Goal: Task Accomplishment & Management: Complete application form

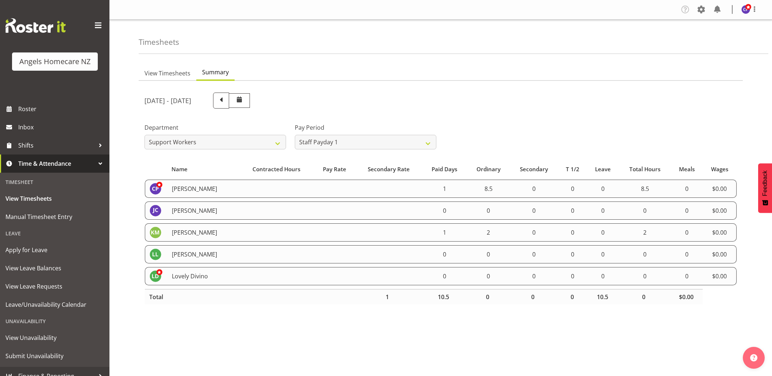
select select "928"
select select "191"
click at [226, 101] on span at bounding box center [220, 99] width 9 height 9
click at [58, 217] on span "Manual Timesheet Entry" at bounding box center [54, 217] width 98 height 11
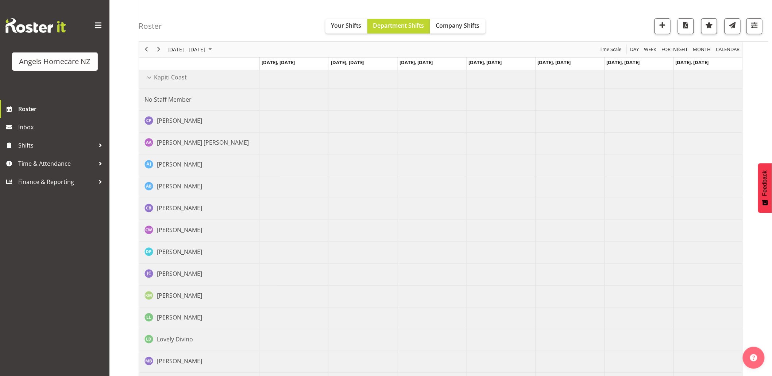
scroll to position [81, 0]
click at [46, 163] on span "Time & Attendance" at bounding box center [56, 163] width 77 height 11
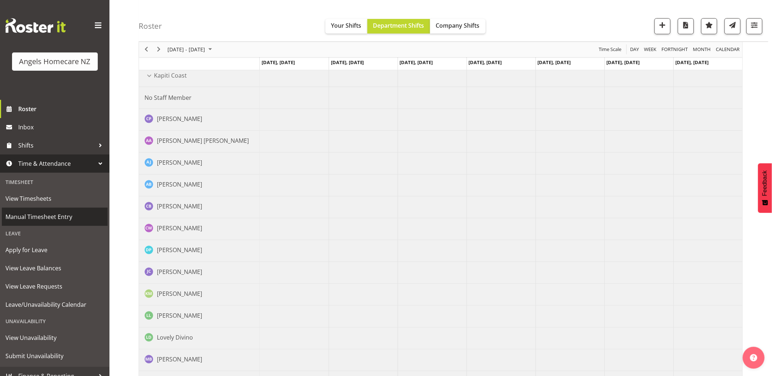
click at [50, 214] on span "Manual Timesheet Entry" at bounding box center [54, 217] width 98 height 11
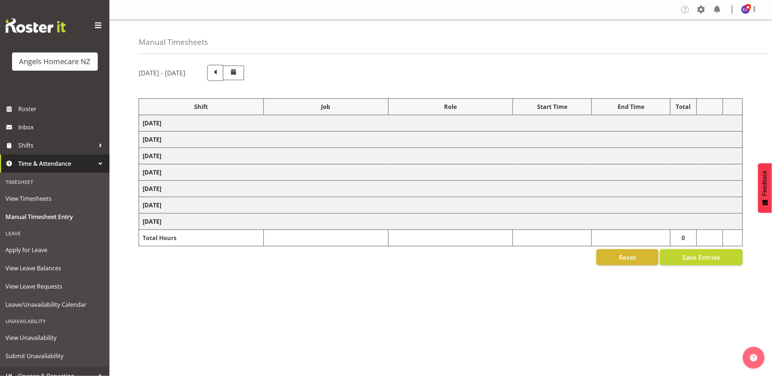
select select "82272"
select select "10686"
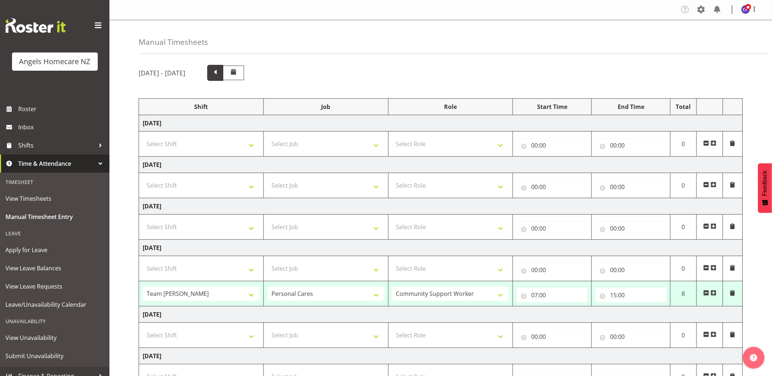
click at [220, 68] on span at bounding box center [214, 71] width 9 height 9
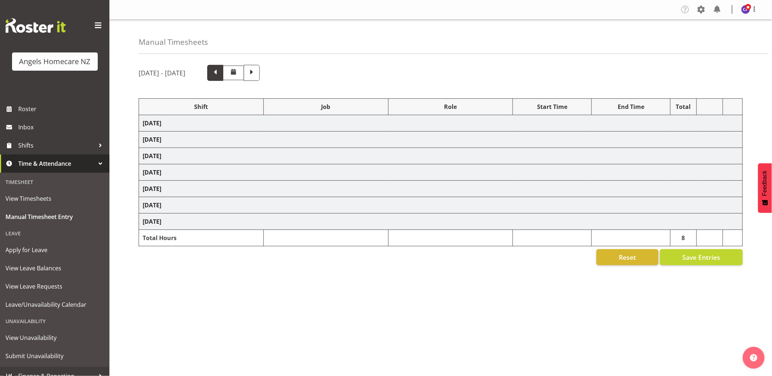
select select
select select "10686"
select select "82316"
select select "10686"
select select "82316"
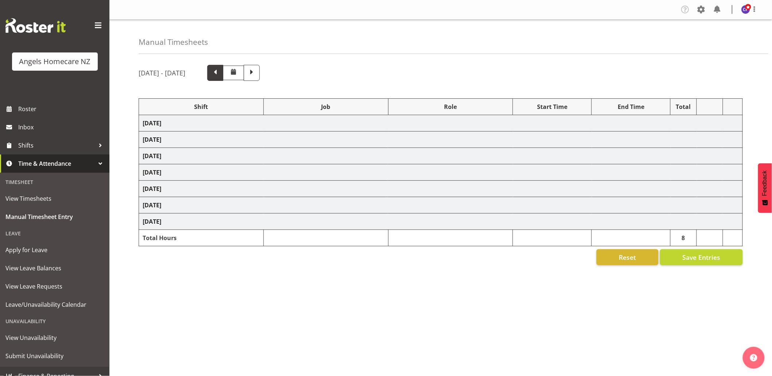
select select "10686"
select select
select select "10686"
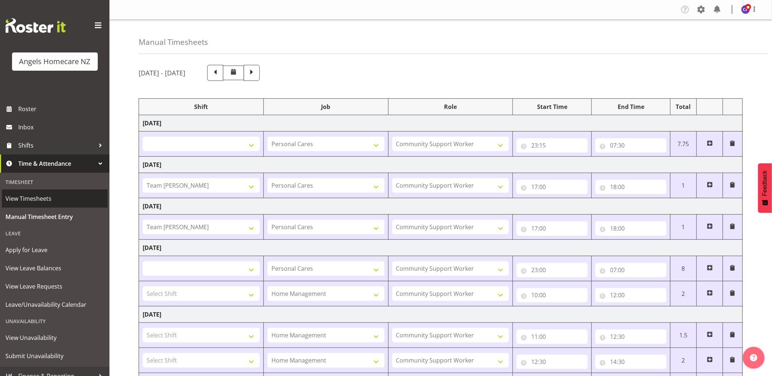
click at [50, 201] on span "View Timesheets" at bounding box center [54, 198] width 98 height 11
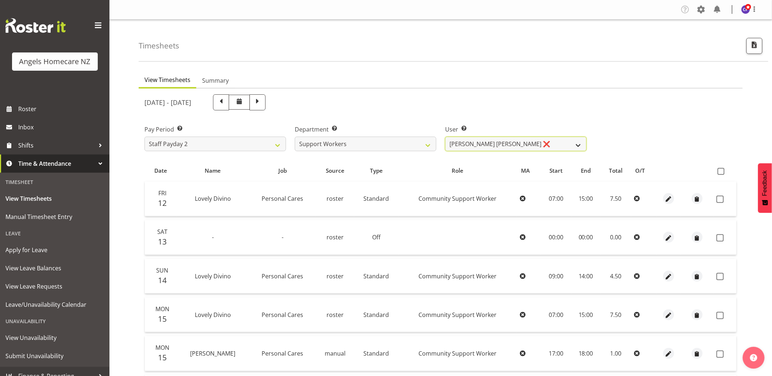
click at [483, 145] on select "[PERSON_NAME] [PERSON_NAME] ❌ [PERSON_NAME] ❌ [PERSON_NAME] ❌ [PERSON_NAME] ❌ […" at bounding box center [516, 144] width 142 height 15
select select "11943"
click at [445, 137] on select "Alyssa Ashley Basco ❌ Amanda Jane Lavington ❌ Analin Basco ❌ Caryl Bautista ❌ C…" at bounding box center [516, 144] width 142 height 15
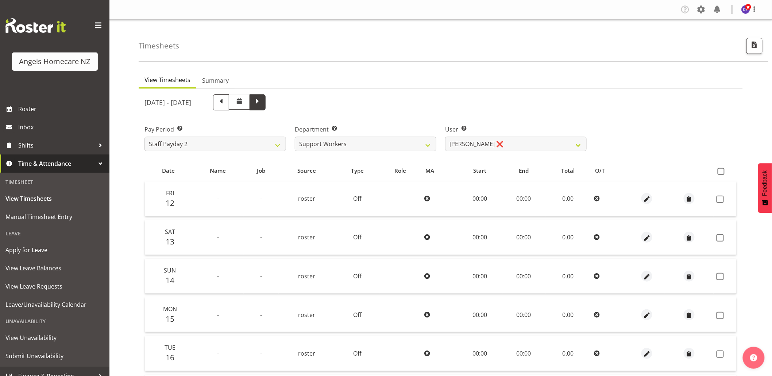
click at [262, 103] on span at bounding box center [257, 101] width 9 height 9
select select
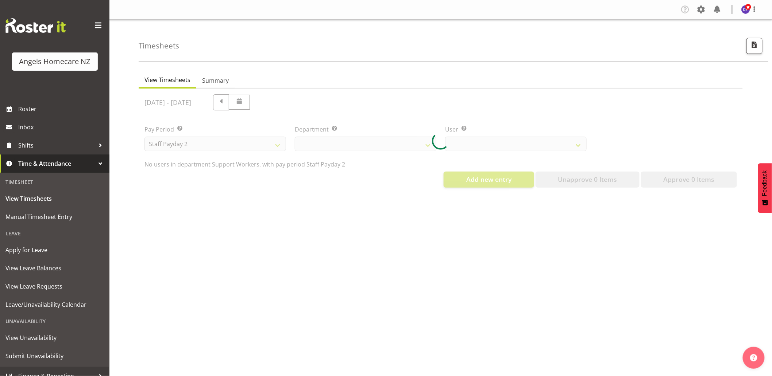
select select "11943"
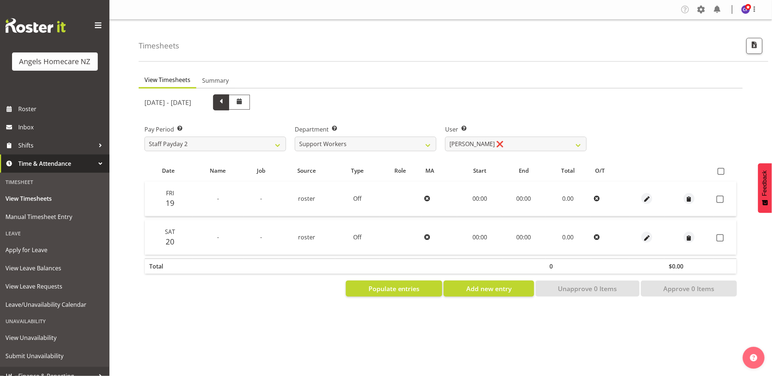
click at [229, 100] on span at bounding box center [221, 102] width 16 height 16
select select
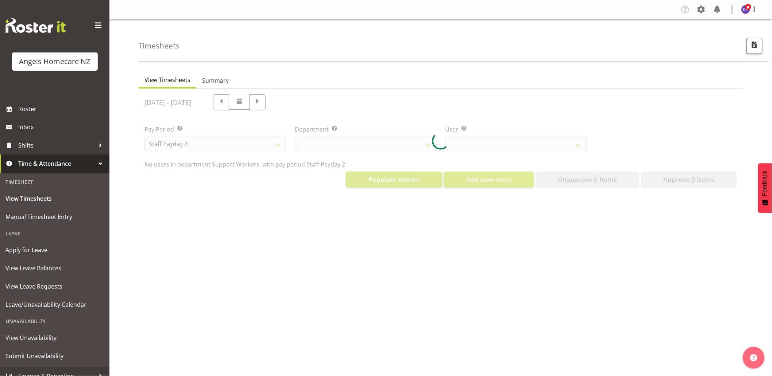
select select "11943"
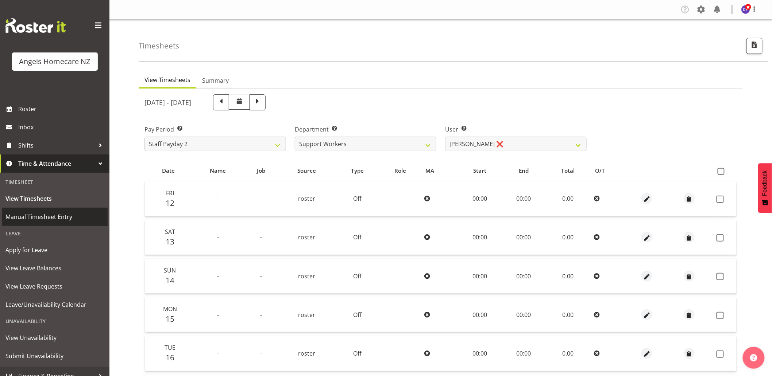
click at [35, 218] on span "Manual Timesheet Entry" at bounding box center [54, 217] width 98 height 11
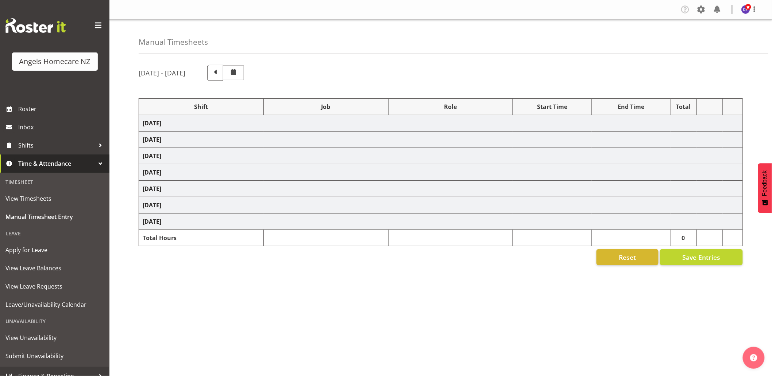
select select "82272"
select select "10686"
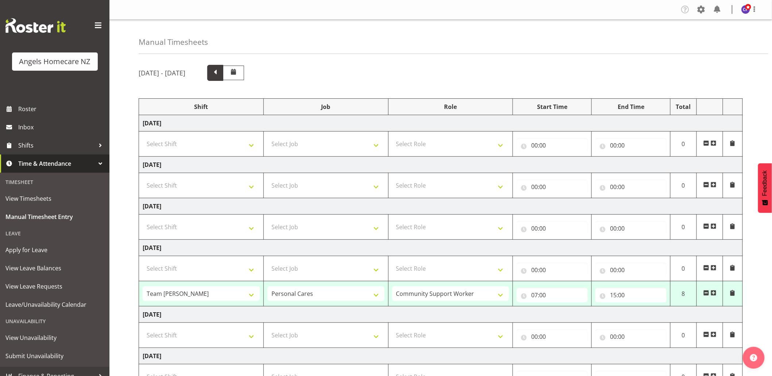
click at [220, 74] on span at bounding box center [214, 71] width 9 height 9
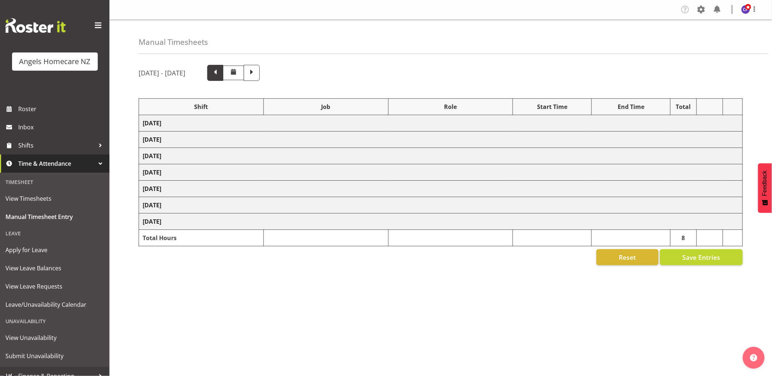
select select
select select "10686"
select select "82316"
select select "10686"
select select "82316"
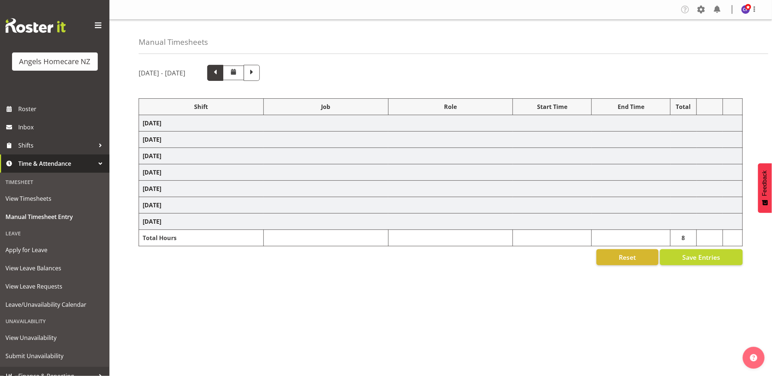
select select "10686"
select select
select select "10686"
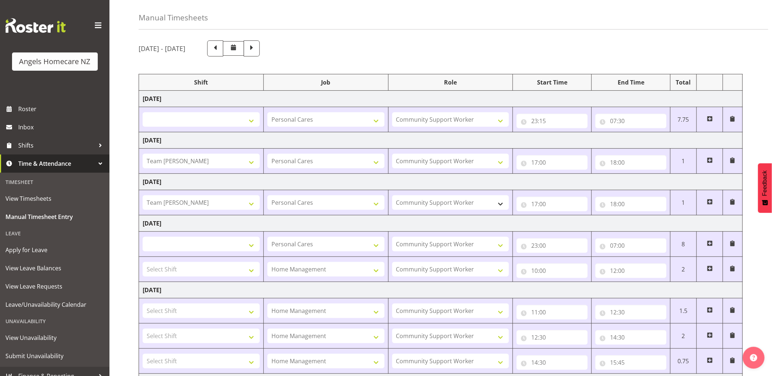
scroll to position [16, 0]
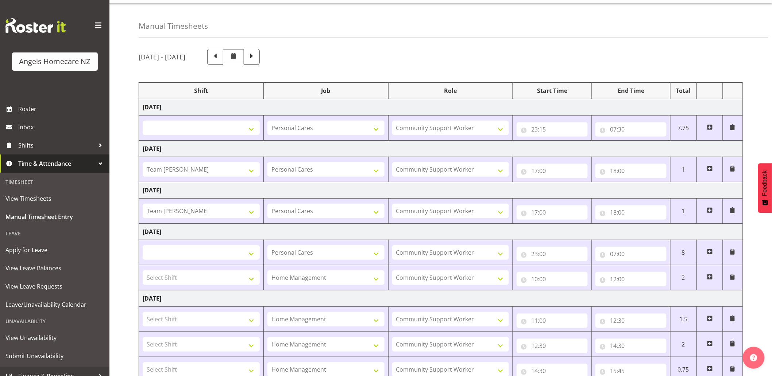
click at [256, 54] on span at bounding box center [251, 55] width 9 height 9
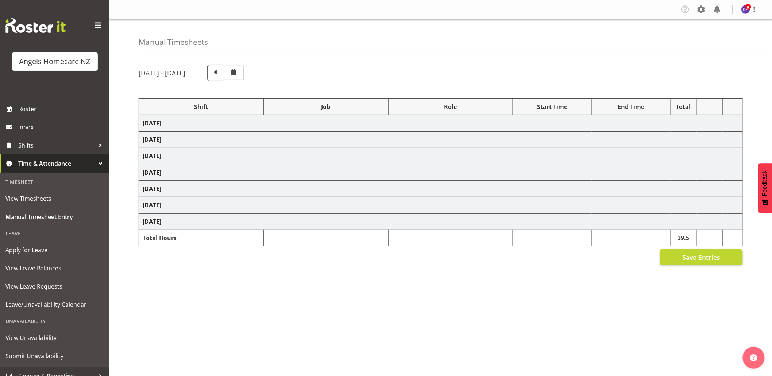
select select "82272"
select select "10686"
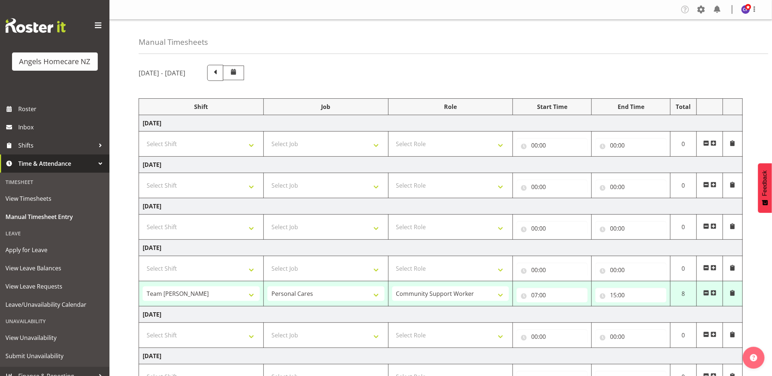
scroll to position [103, 0]
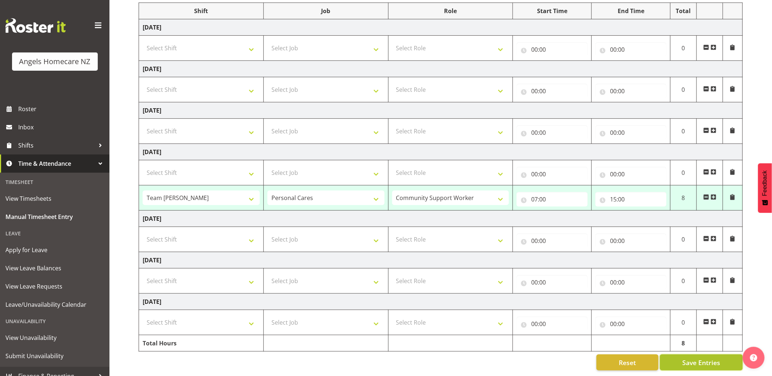
click at [692, 358] on span "Save Entries" at bounding box center [701, 362] width 38 height 9
select select "82272"
select select "10686"
type input "07:00"
type input "15:00"
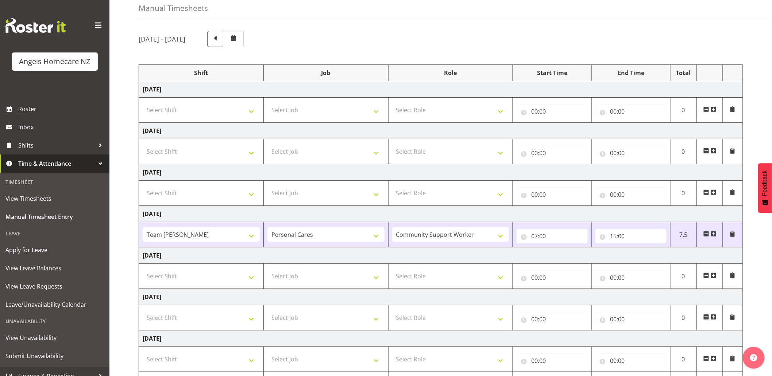
scroll to position [78, 0]
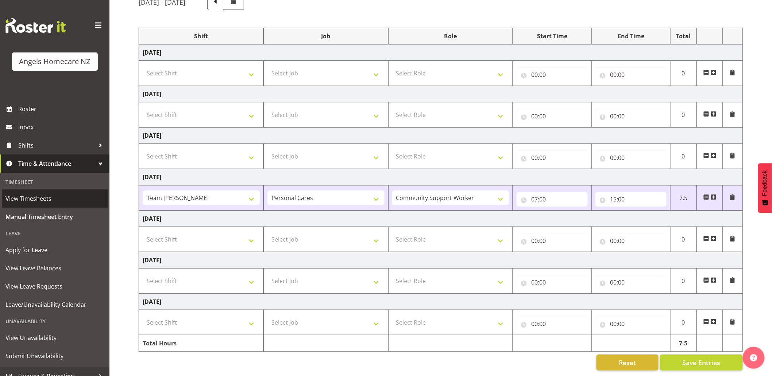
click at [56, 201] on span "View Timesheets" at bounding box center [54, 198] width 98 height 11
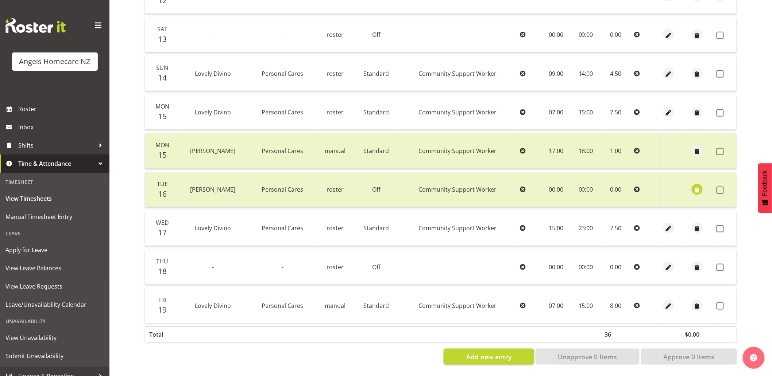
scroll to position [6, 0]
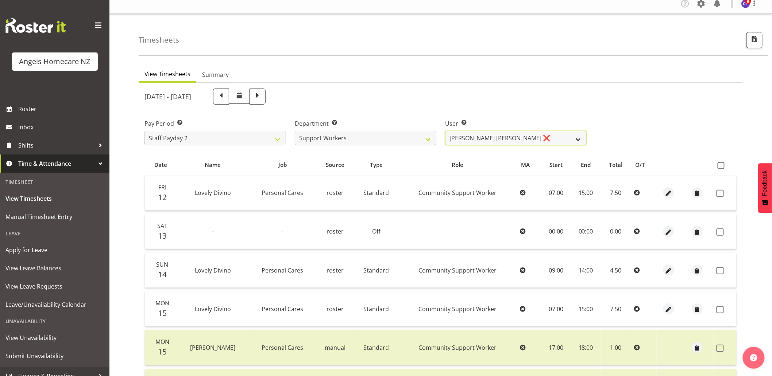
click at [461, 136] on select "Alyssa Ashley Basco ❌ Amanda Jane Lavington ❌ Analin Basco ❌ Caryl Bautista ❌ C…" at bounding box center [516, 138] width 142 height 15
select select "11943"
click at [445, 131] on select "Alyssa Ashley Basco ❌ Amanda Jane Lavington ❌ Analin Basco ❌ Caryl Bautista ❌ C…" at bounding box center [516, 138] width 142 height 15
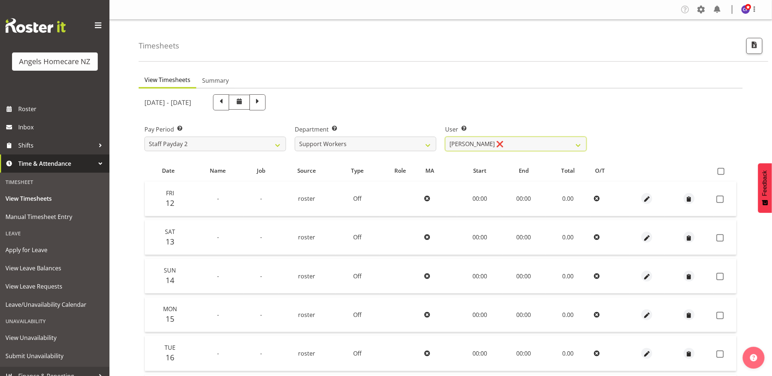
scroll to position [131, 0]
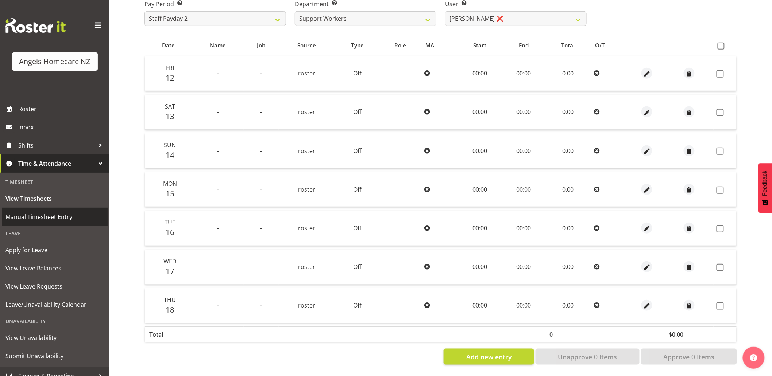
click at [28, 219] on span "Manual Timesheet Entry" at bounding box center [54, 217] width 98 height 11
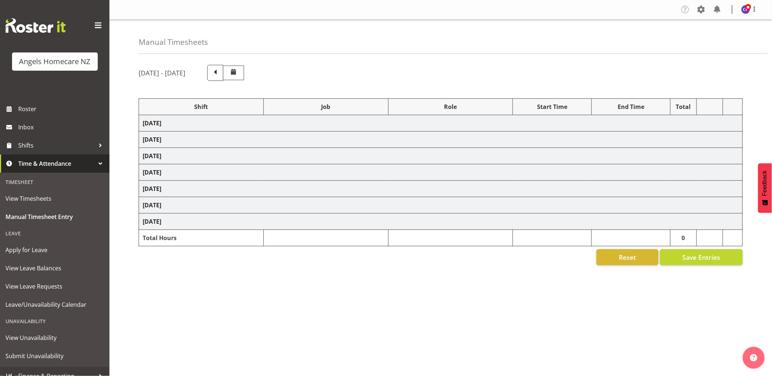
select select "82272"
select select "10686"
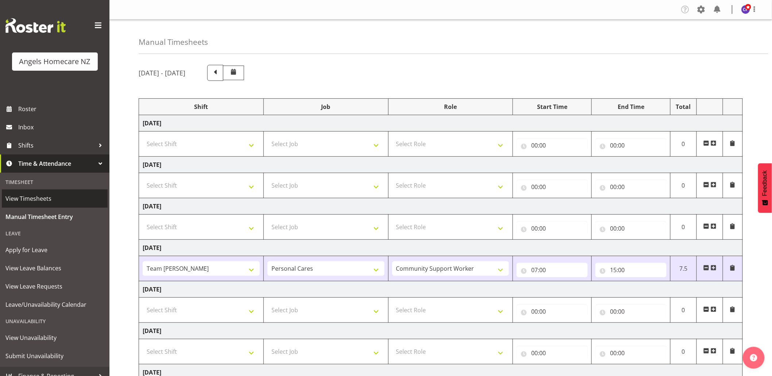
click at [46, 199] on span "View Timesheets" at bounding box center [54, 198] width 98 height 11
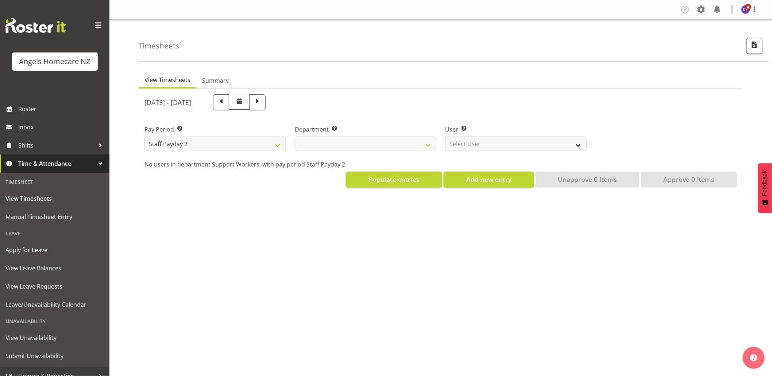
select select
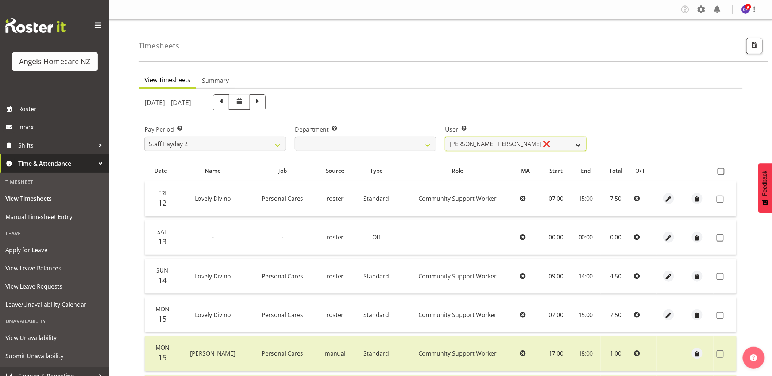
click at [487, 147] on select "Alyssa Ashley Basco ❌ Amanda Jane Lavington ❌ Analin Basco ❌ Caryl Bautista ❌ C…" at bounding box center [516, 144] width 142 height 15
select select "11943"
click at [445, 137] on select "Alyssa Ashley Basco ❌ Amanda Jane Lavington ❌ Analin Basco ❌ Caryl Bautista ❌ C…" at bounding box center [516, 144] width 142 height 15
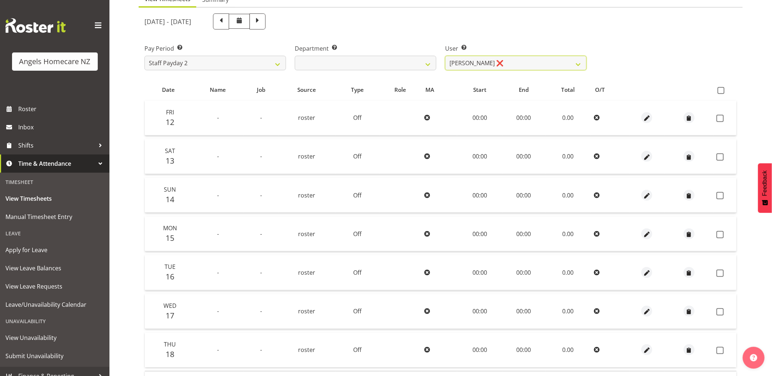
scroll to position [121, 0]
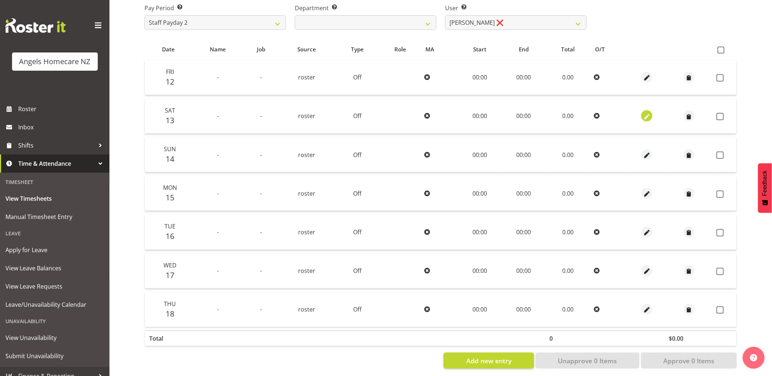
click at [645, 117] on span "button" at bounding box center [647, 117] width 8 height 8
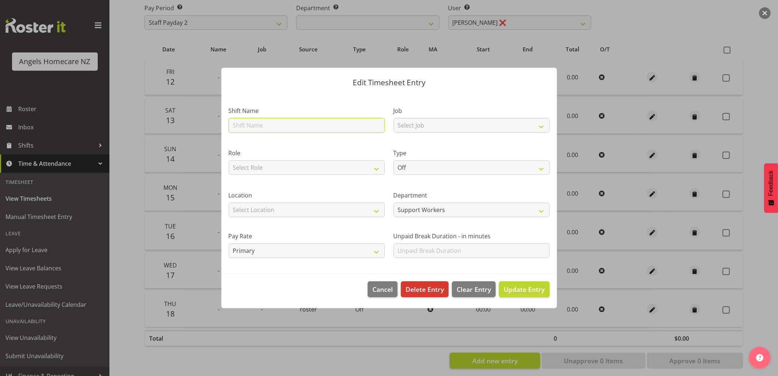
click at [352, 125] on input "text" at bounding box center [307, 125] width 156 height 15
click at [670, 28] on div at bounding box center [389, 188] width 778 height 376
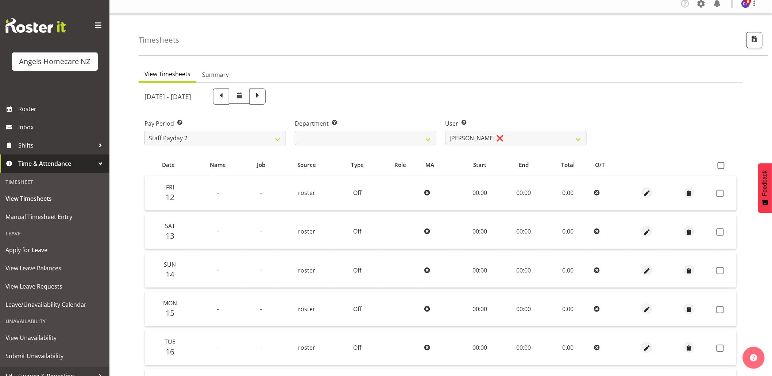
scroll to position [0, 0]
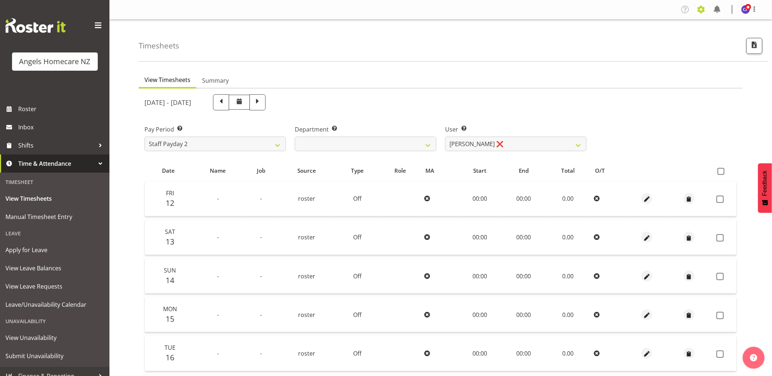
click at [699, 10] on span at bounding box center [701, 10] width 12 height 12
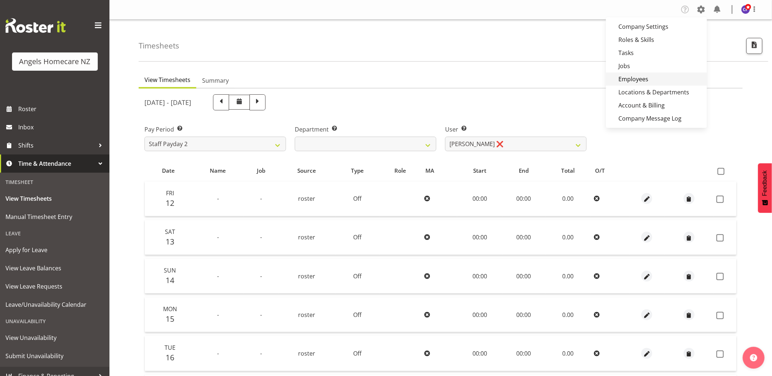
click at [653, 76] on link "Employees" at bounding box center [656, 79] width 101 height 13
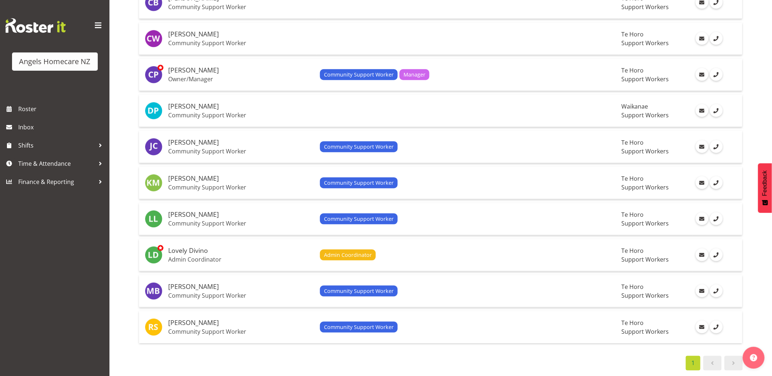
scroll to position [237, 0]
click at [482, 286] on div "Community Support Worker" at bounding box center [468, 291] width 296 height 11
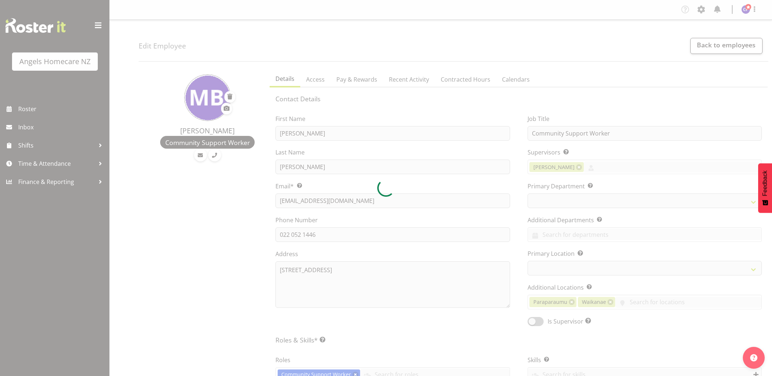
select select "TimelineWeek"
select select
select select "928"
select select "1290"
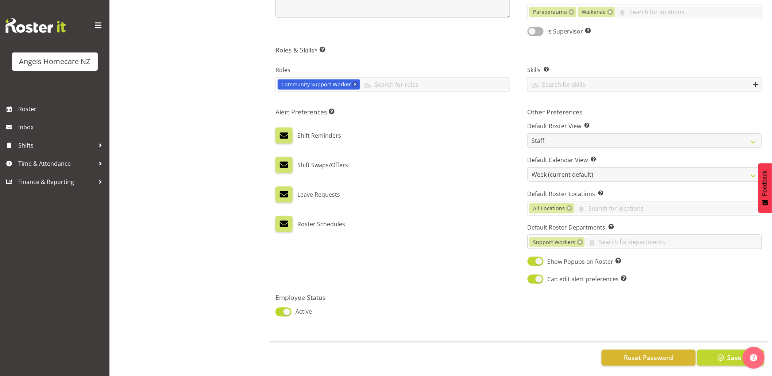
scroll to position [298, 0]
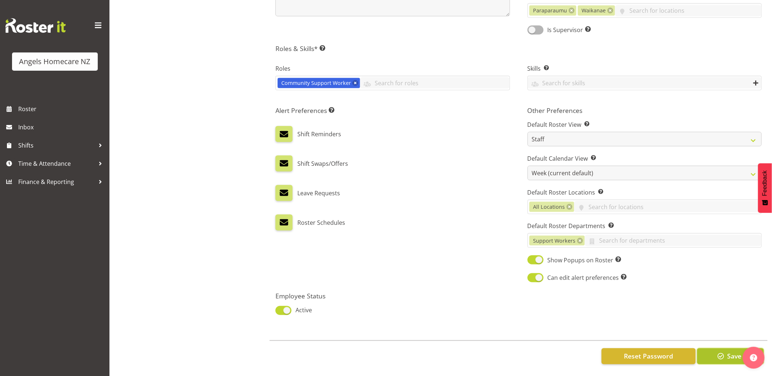
click at [721, 353] on span "button" at bounding box center [720, 356] width 9 height 9
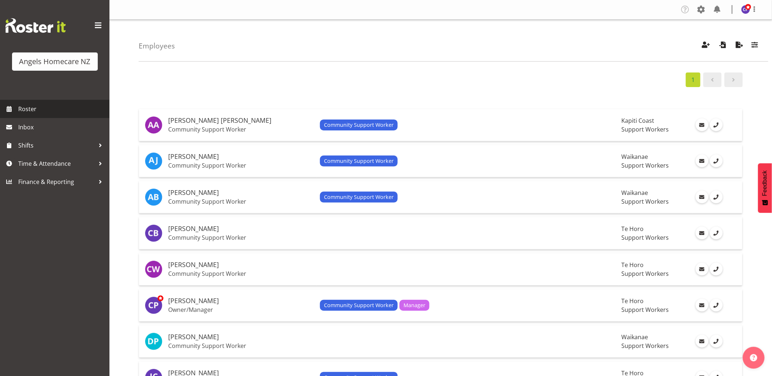
click at [30, 108] on span "Roster" at bounding box center [62, 109] width 88 height 11
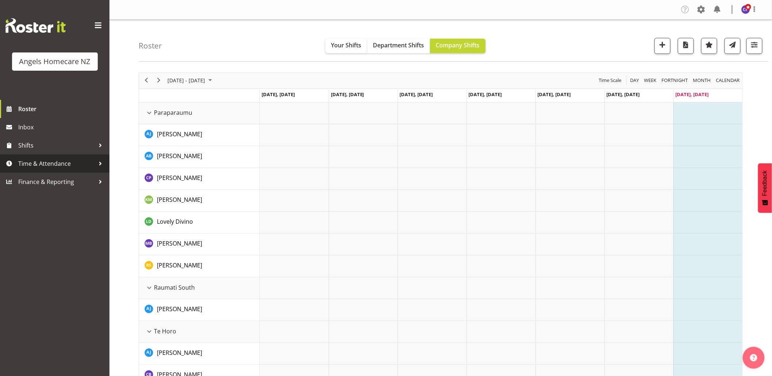
click at [81, 166] on span "Time & Attendance" at bounding box center [56, 163] width 77 height 11
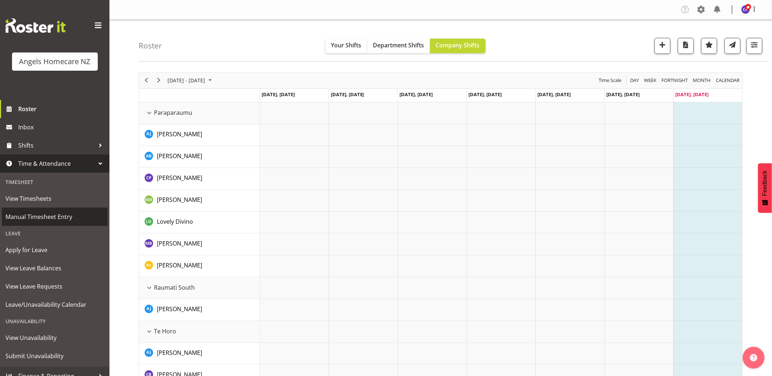
click at [49, 216] on span "Manual Timesheet Entry" at bounding box center [54, 217] width 98 height 11
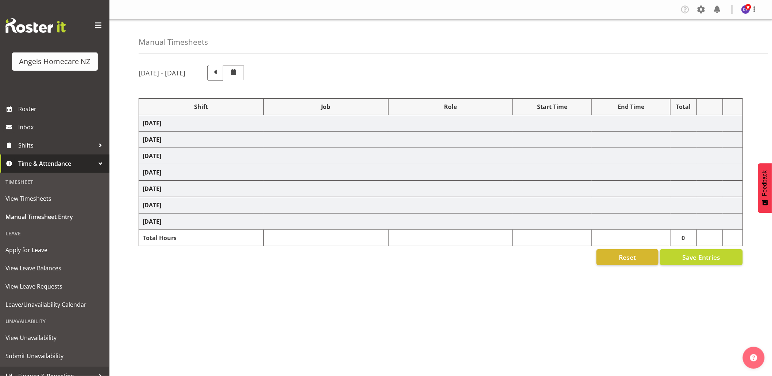
select select "82272"
select select "10686"
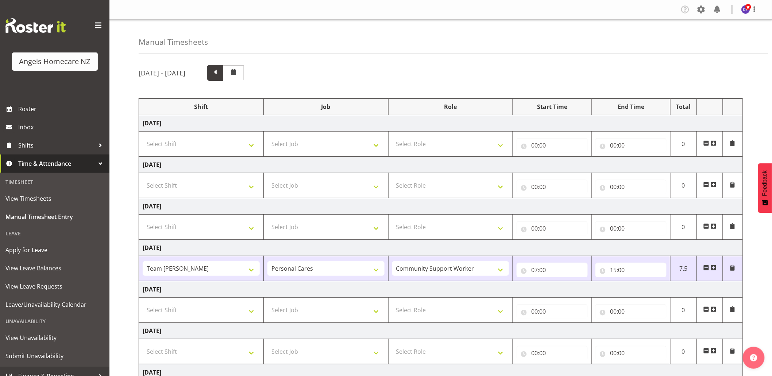
click at [223, 78] on span at bounding box center [215, 73] width 16 height 16
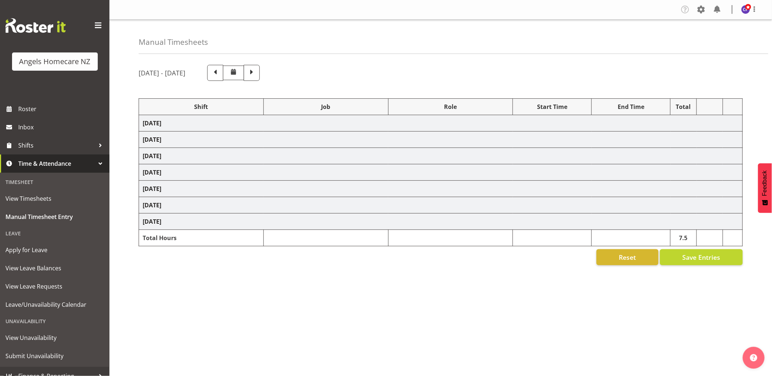
select select
select select "10686"
select select "82316"
select select "10686"
select select "82316"
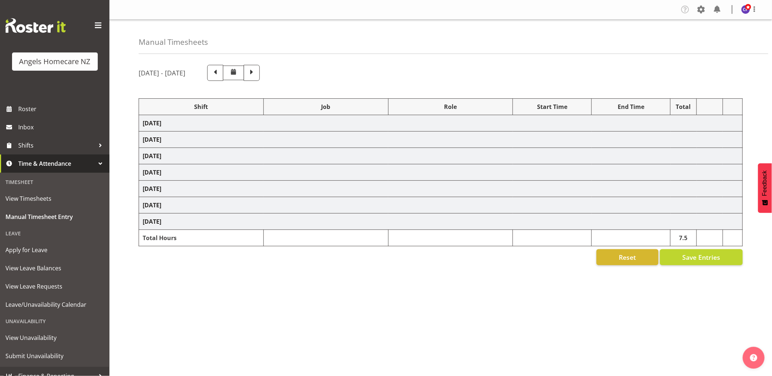
select select "10686"
select select
select select "10686"
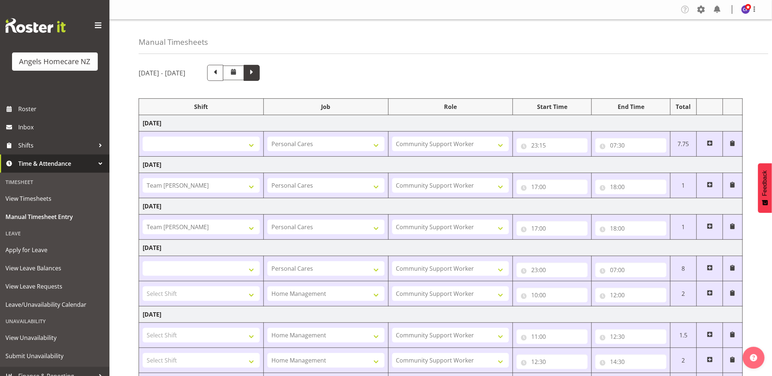
click at [256, 73] on span at bounding box center [251, 71] width 9 height 9
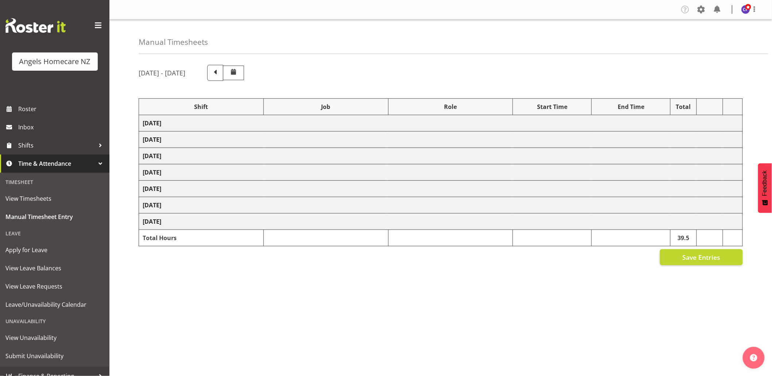
select select "82272"
select select "10686"
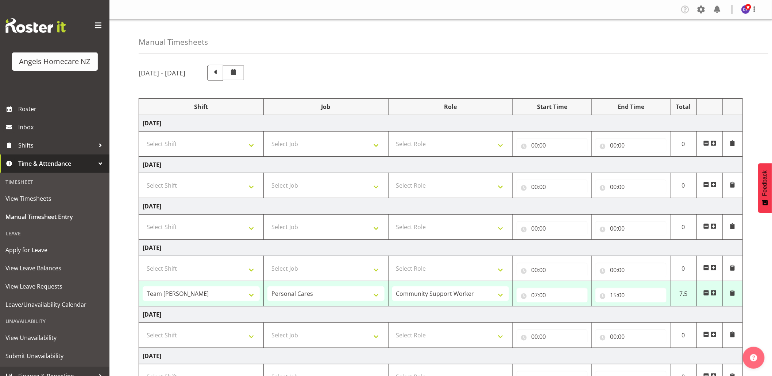
click at [320, 73] on div "[DATE] - [DATE]" at bounding box center [441, 73] width 604 height 16
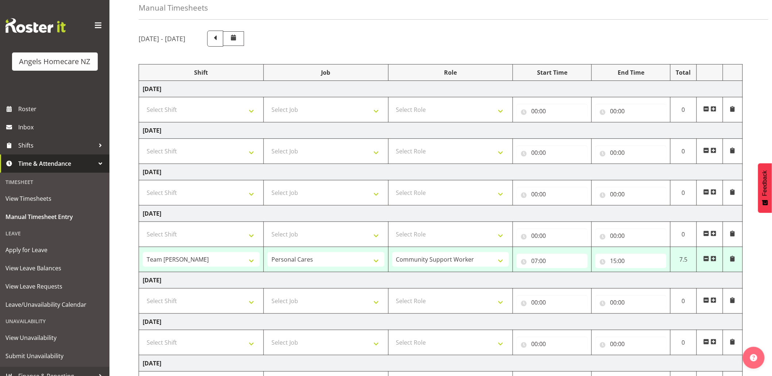
scroll to position [103, 0]
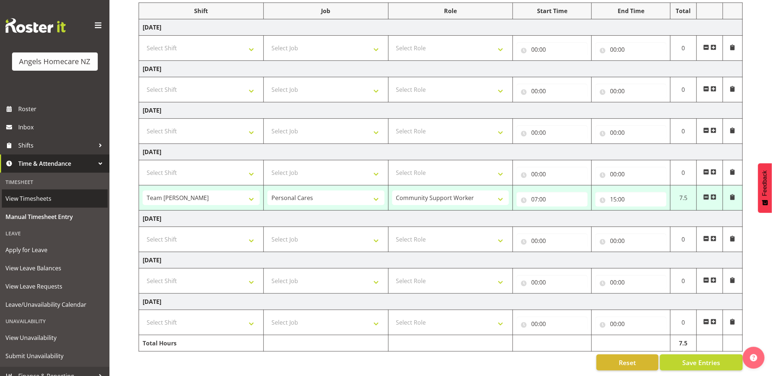
click at [44, 199] on span "View Timesheets" at bounding box center [54, 198] width 98 height 11
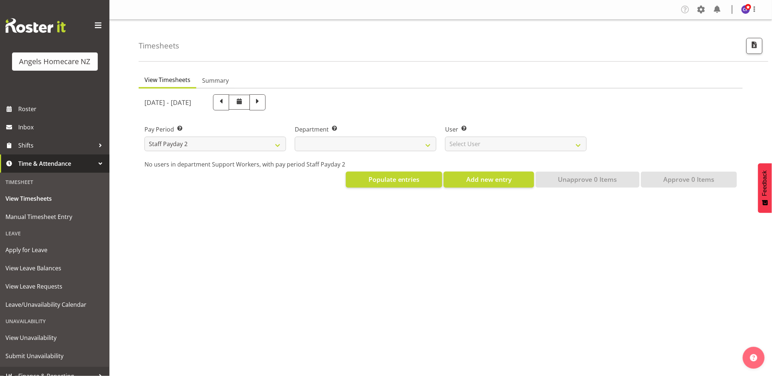
select select
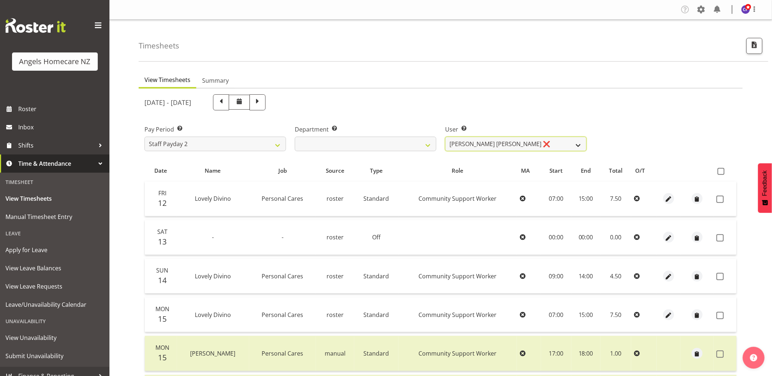
click at [483, 145] on select "[PERSON_NAME] [PERSON_NAME] ❌ [PERSON_NAME] ❌ [PERSON_NAME] ❌ [PERSON_NAME] ❌ […" at bounding box center [516, 144] width 142 height 15
select select "11943"
click at [445, 137] on select "[PERSON_NAME] [PERSON_NAME] ❌ [PERSON_NAME] ❌ [PERSON_NAME] ❌ [PERSON_NAME] ❌ […" at bounding box center [516, 144] width 142 height 15
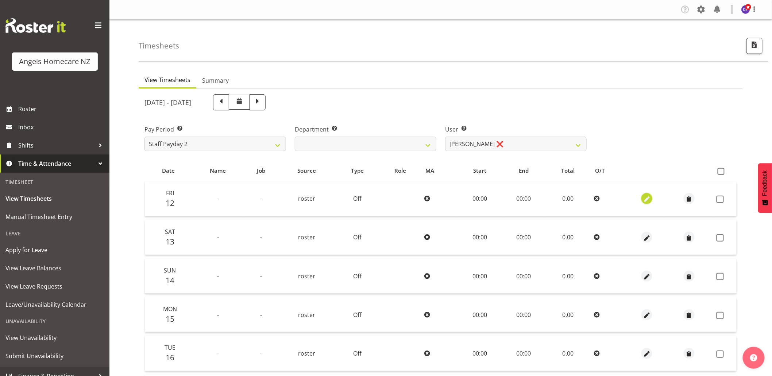
click at [650, 201] on button "button" at bounding box center [646, 198] width 11 height 11
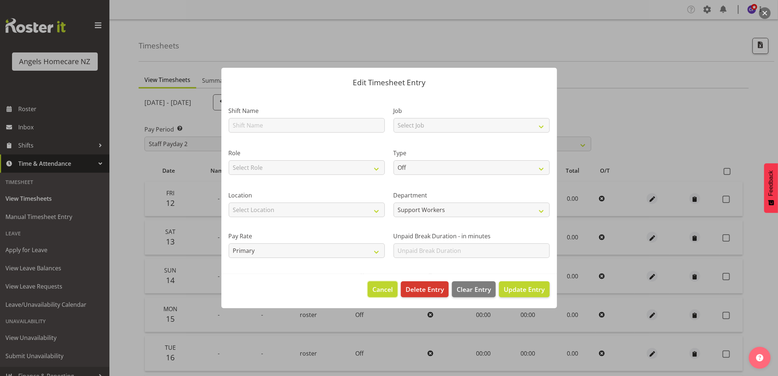
click at [388, 289] on span "Cancel" at bounding box center [382, 289] width 20 height 9
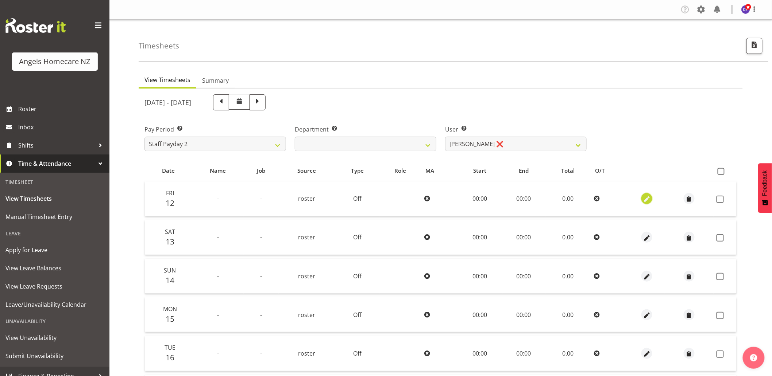
click at [645, 198] on span "button" at bounding box center [647, 200] width 8 height 8
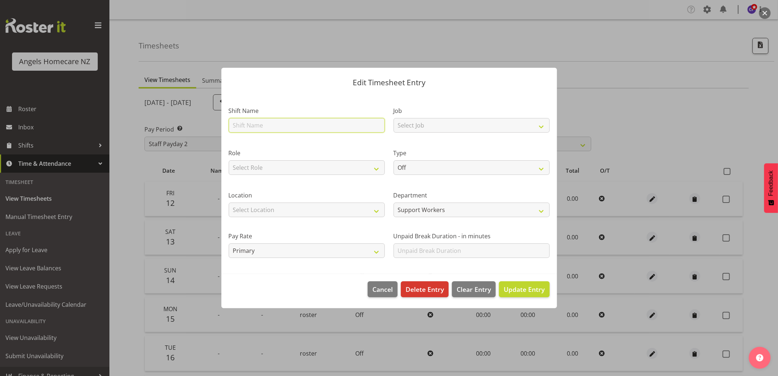
click at [320, 126] on input "text" at bounding box center [307, 125] width 156 height 15
type input "Team [PERSON_NAME]"
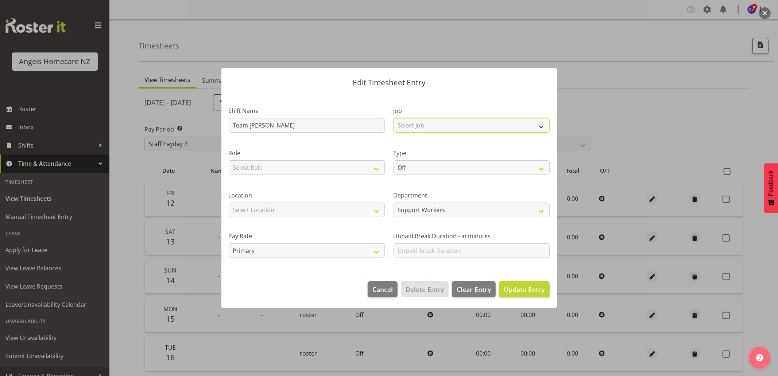
click at [419, 126] on select "Select Job Home Management Personal Cares" at bounding box center [472, 125] width 156 height 15
select select "10686"
click at [394, 118] on select "Select Job Home Management Personal Cares" at bounding box center [472, 125] width 156 height 15
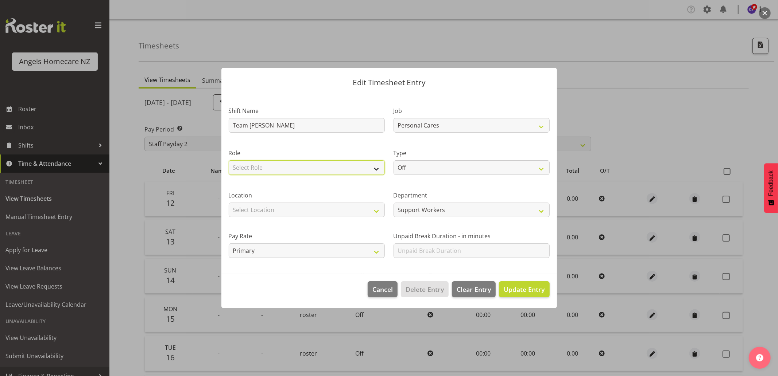
click at [346, 169] on select "Select Role Community Support Worker" at bounding box center [307, 167] width 156 height 15
select select "1572"
click at [229, 160] on select "Select Role Community Support Worker" at bounding box center [307, 167] width 156 height 15
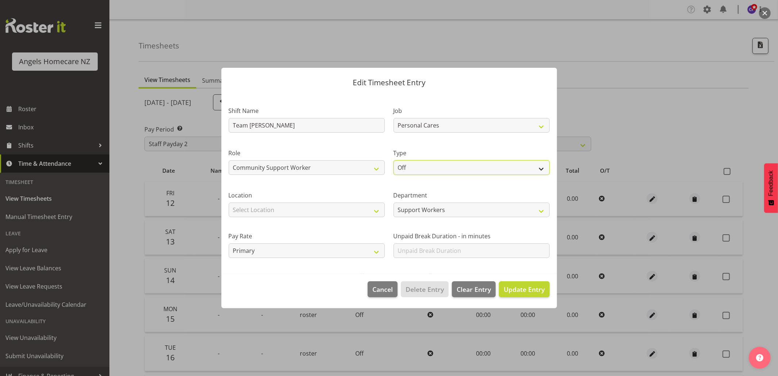
click at [399, 172] on select "Off Standard Public Holiday Public Holiday (Worked) Day In Lieu Annual Leave Si…" at bounding box center [472, 167] width 156 height 15
select select "Standard"
click at [394, 160] on select "Off Standard Public Holiday Public Holiday (Worked) Day In Lieu Annual Leave Si…" at bounding box center [472, 167] width 156 height 15
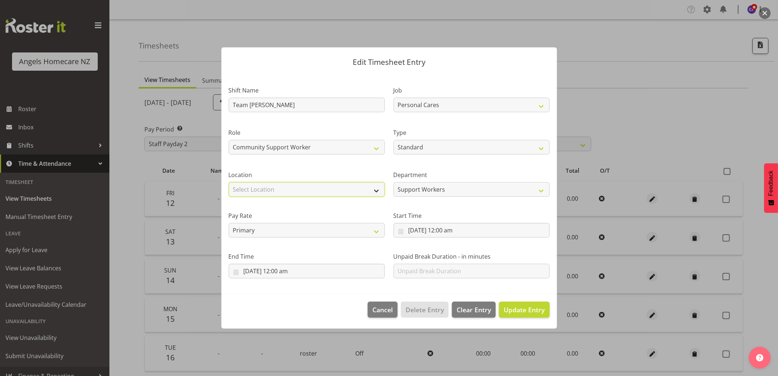
click at [314, 191] on select "Select Location Hutt Kapiti Coast Paraparaumu Raumati South Te Horo Te Horo Wai…" at bounding box center [307, 189] width 156 height 15
select select "1290"
click at [229, 182] on select "Select Location Hutt Kapiti Coast Paraparaumu Raumati South Te Horo Te Horo Wai…" at bounding box center [307, 189] width 156 height 15
click at [383, 310] on span "Cancel" at bounding box center [382, 309] width 20 height 9
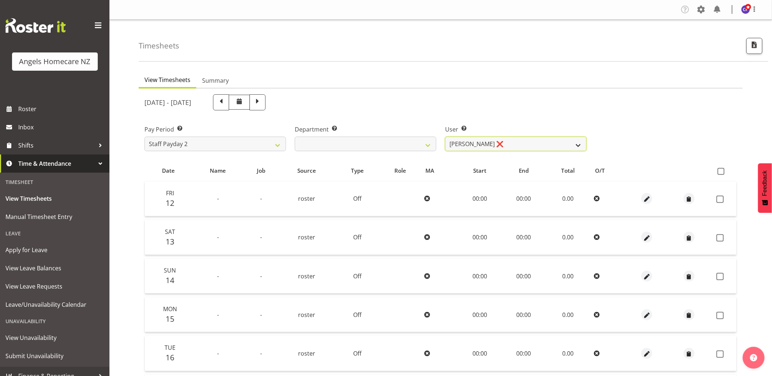
click at [497, 144] on select "Alyssa Ashley Basco ❌ Amanda Jane Lavington ❌ Analin Basco ❌ Caryl Bautista ❌ C…" at bounding box center [516, 144] width 142 height 15
click at [445, 137] on select "Alyssa Ashley Basco ❌ Amanda Jane Lavington ❌ Analin Basco ❌ Caryl Bautista ❌ C…" at bounding box center [516, 144] width 142 height 15
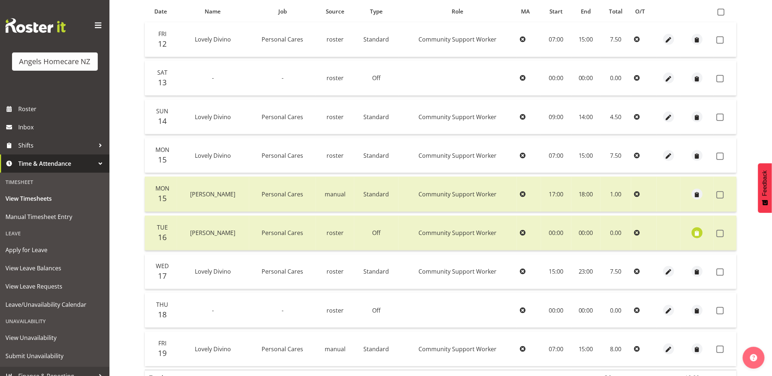
scroll to position [162, 0]
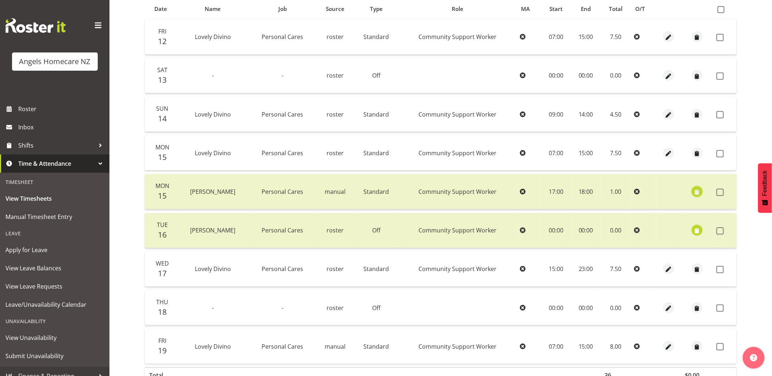
click at [698, 191] on span "button" at bounding box center [697, 192] width 8 height 8
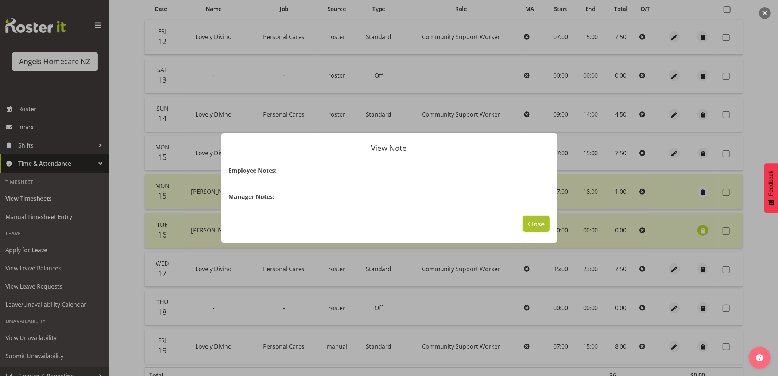
click at [535, 225] on span "Close" at bounding box center [536, 223] width 17 height 9
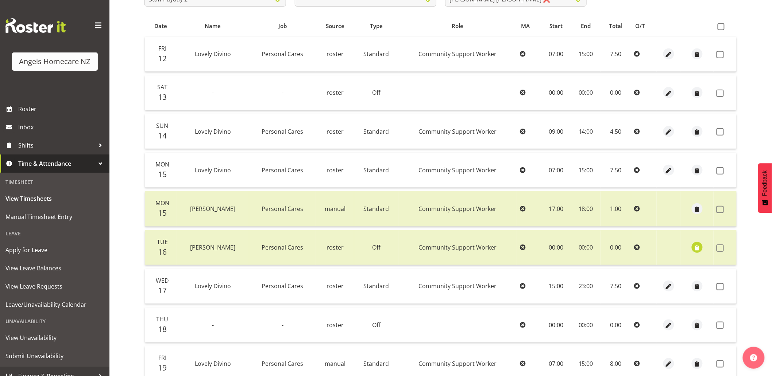
scroll to position [46, 0]
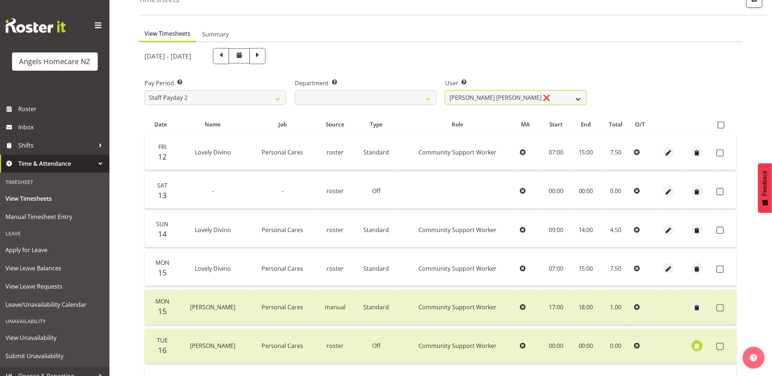
click at [509, 94] on select "Alyssa Ashley Basco ❌ Amanda Jane Lavington ❌ Analin Basco ❌ Caryl Bautista ❌ C…" at bounding box center [516, 97] width 142 height 15
select select "11944"
click at [445, 90] on select "Alyssa Ashley Basco ❌ Amanda Jane Lavington ❌ Analin Basco ❌ Caryl Bautista ❌ C…" at bounding box center [516, 97] width 142 height 15
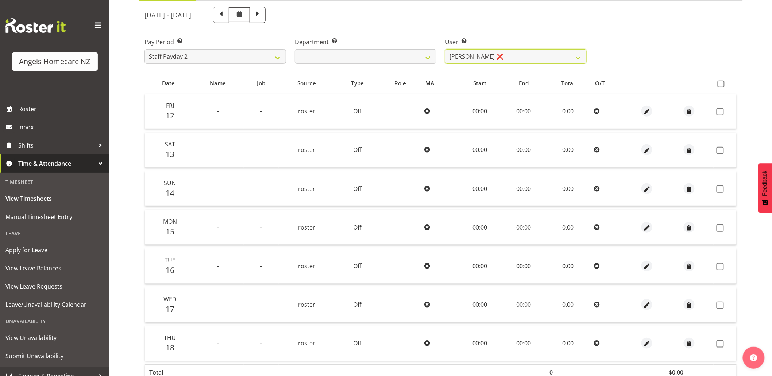
scroll to position [0, 0]
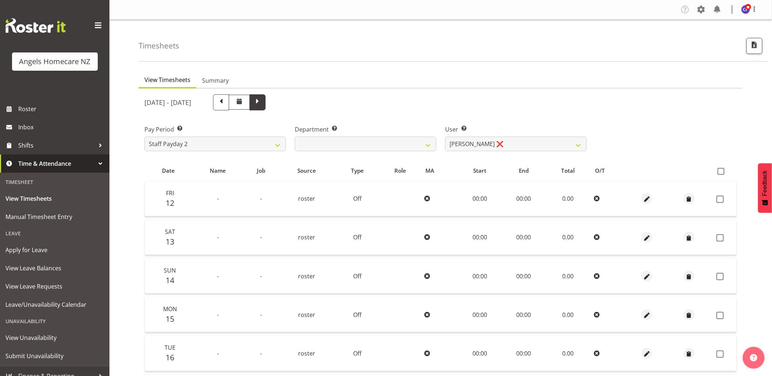
click at [266, 106] on span at bounding box center [258, 102] width 16 height 16
select select
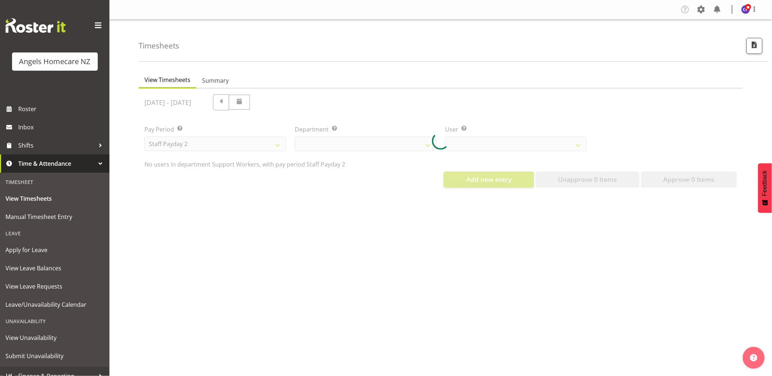
select select "11944"
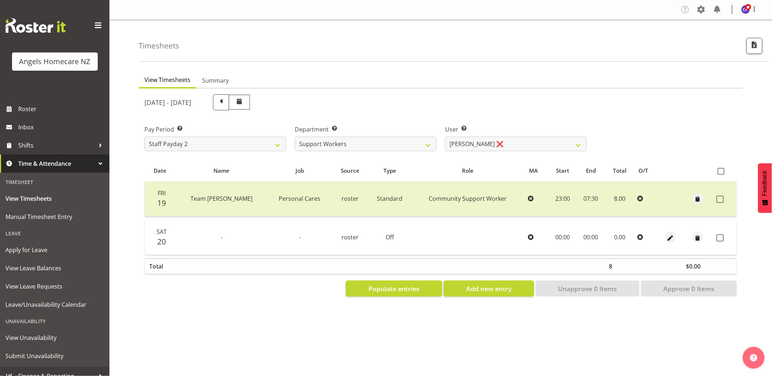
click at [493, 100] on div "[DATE] - [DATE]" at bounding box center [365, 102] width 442 height 16
click at [214, 79] on span "Summary" at bounding box center [215, 80] width 27 height 9
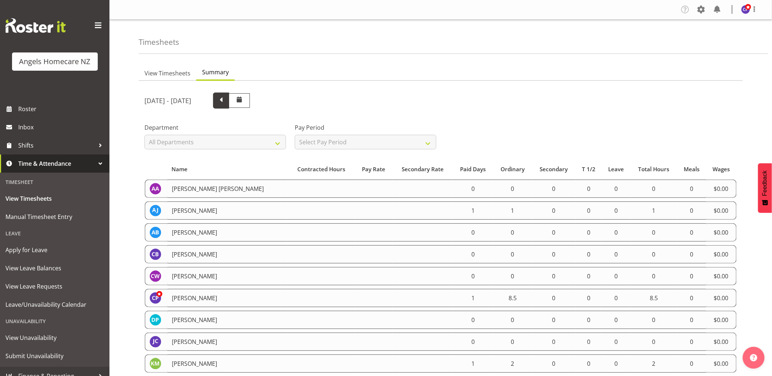
click at [226, 100] on span at bounding box center [220, 99] width 9 height 9
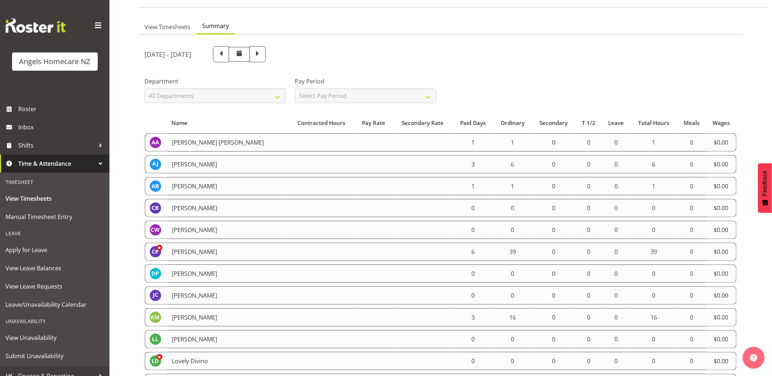
scroll to position [40, 0]
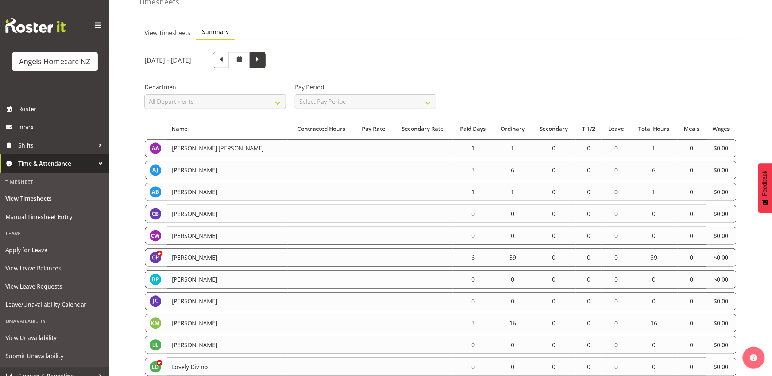
click at [262, 59] on span at bounding box center [257, 59] width 9 height 9
click at [226, 63] on span at bounding box center [220, 59] width 9 height 9
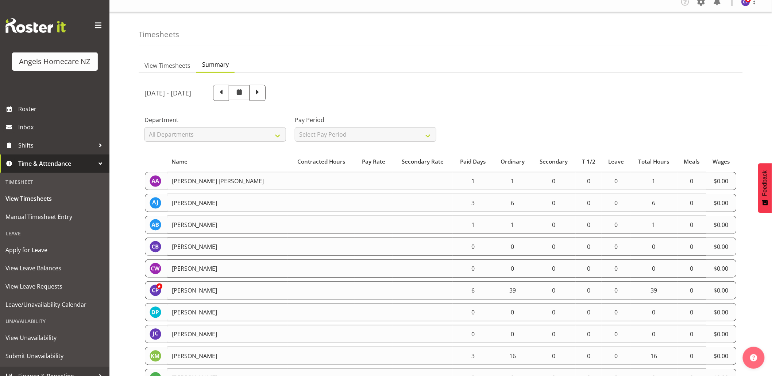
scroll to position [0, 0]
